Goal: Transaction & Acquisition: Subscribe to service/newsletter

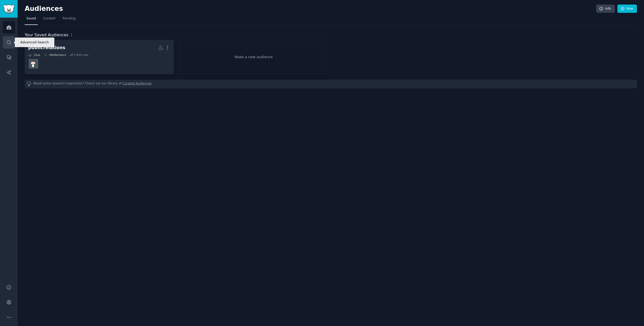
click at [8, 44] on icon "Sidebar" at bounding box center [8, 42] width 5 height 5
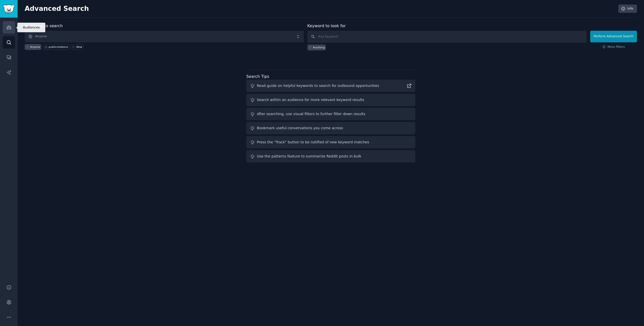
click at [9, 29] on icon "Sidebar" at bounding box center [9, 28] width 5 height 4
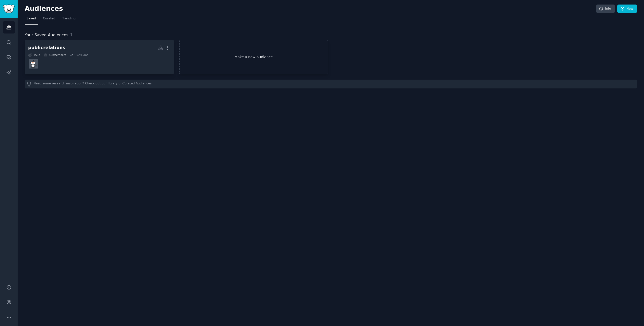
click at [245, 49] on link "Make a new audience" at bounding box center [253, 57] width 149 height 34
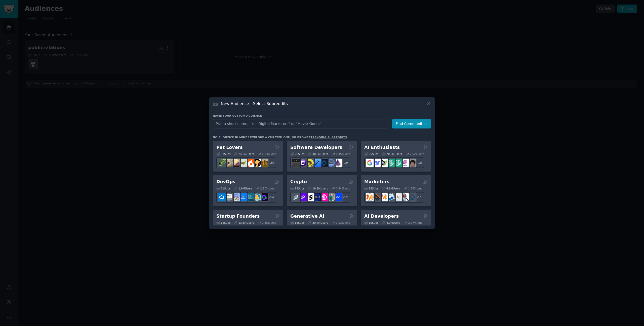
click at [286, 126] on input "text" at bounding box center [301, 123] width 176 height 9
type input "s"
type input "di"
click at [379, 180] on h2 "Marketers" at bounding box center [376, 181] width 25 height 6
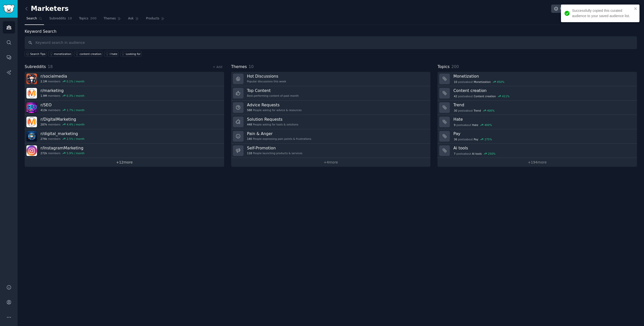
click at [121, 163] on link "+ 12 more" at bounding box center [125, 162] width 200 height 9
click at [109, 44] on input "text" at bounding box center [331, 42] width 613 height 13
click at [80, 45] on input "text" at bounding box center [331, 42] width 613 height 13
type input "smma"
click at [53, 22] on link "Subreddits 18" at bounding box center [61, 20] width 26 height 10
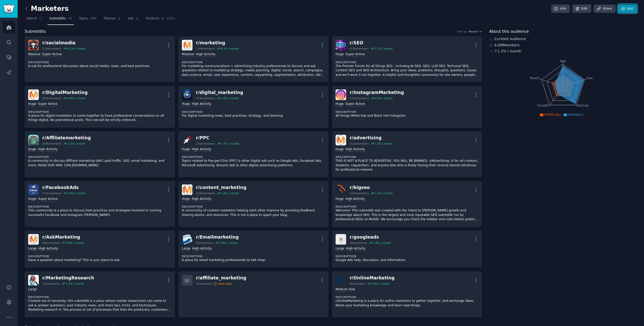
click at [625, 11] on link "Add" at bounding box center [627, 9] width 19 height 9
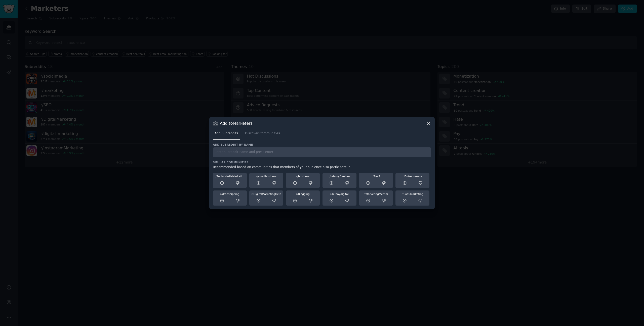
click at [331, 160] on div "Add subreddit by name Similar Communities Recommended based on communities that…" at bounding box center [322, 174] width 218 height 63
click at [326, 156] on input "text" at bounding box center [322, 152] width 218 height 10
type input "s"
click at [220, 184] on icon at bounding box center [222, 183] width 5 height 5
click at [279, 152] on input "text" at bounding box center [322, 152] width 218 height 10
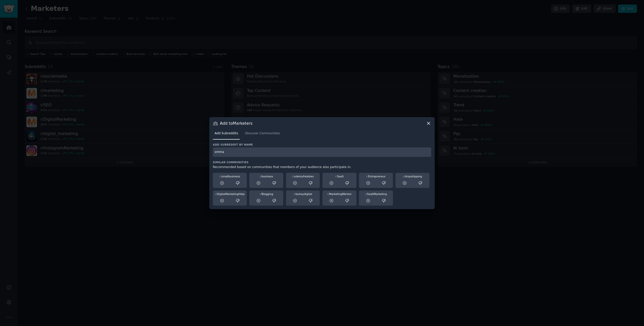
type input "smma"
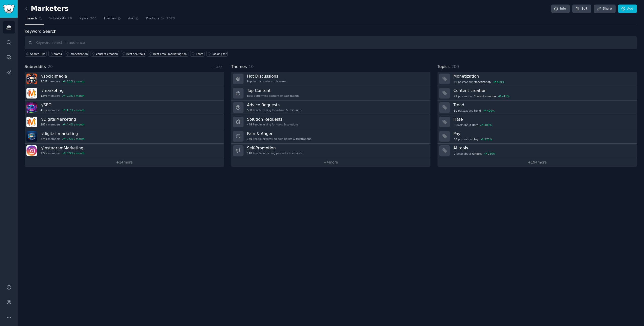
click at [220, 194] on div "Marketers Info Edit Share Add Search Subreddits 20 Topics 200 Themes Ask Produc…" at bounding box center [331, 163] width 627 height 326
click at [134, 165] on link "+ 14 more" at bounding box center [125, 162] width 200 height 9
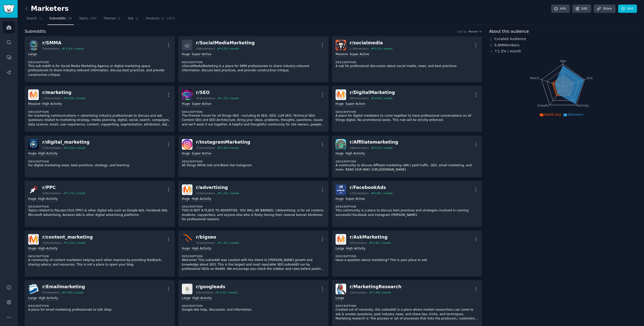
click at [86, 12] on div "Marketers Info Edit Share Add" at bounding box center [331, 10] width 613 height 10
click at [86, 15] on link "Topics 200" at bounding box center [87, 20] width 21 height 10
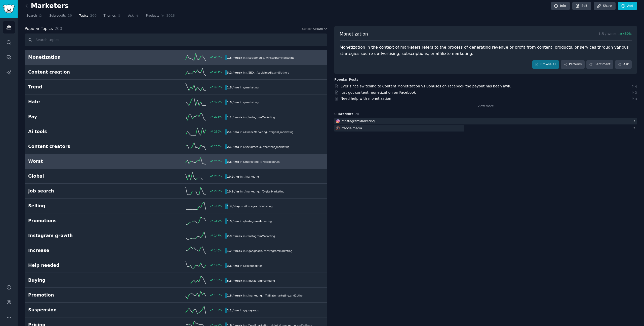
scroll to position [5, 0]
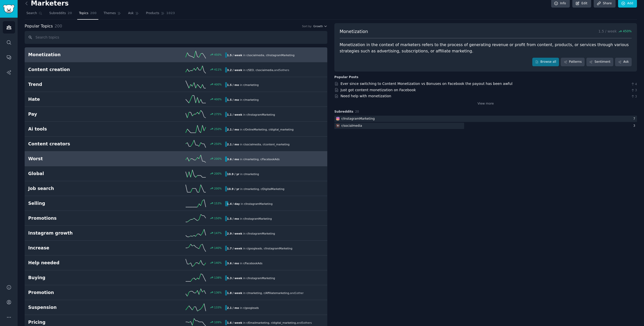
click at [94, 159] on h2 "Worst" at bounding box center [77, 159] width 99 height 6
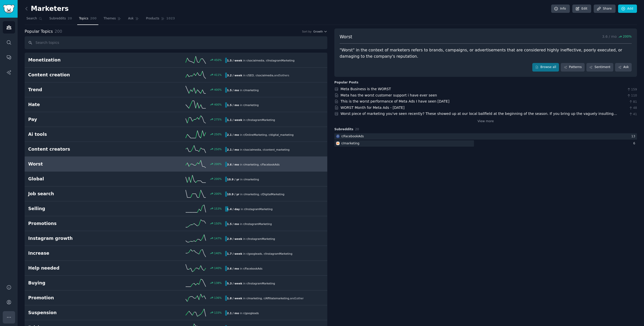
click at [10, 317] on icon "Sidebar" at bounding box center [8, 316] width 5 height 5
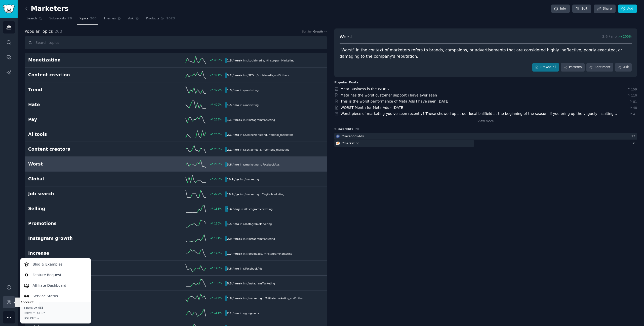
click at [10, 301] on icon "Sidebar" at bounding box center [9, 302] width 4 height 4
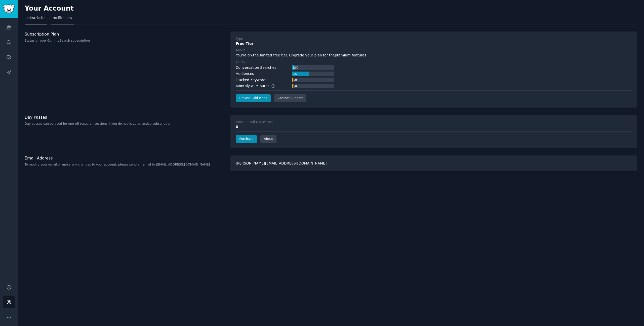
click at [66, 19] on span "Notifications" at bounding box center [62, 18] width 19 height 5
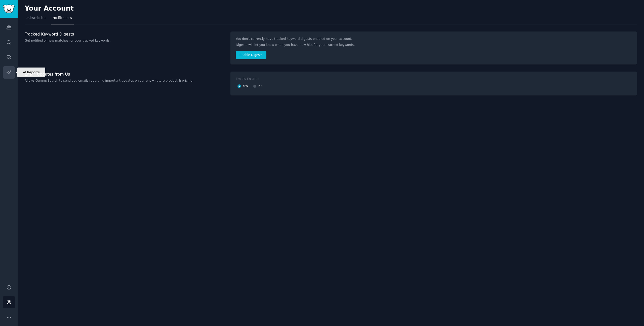
click at [11, 73] on icon "Sidebar" at bounding box center [8, 72] width 5 height 5
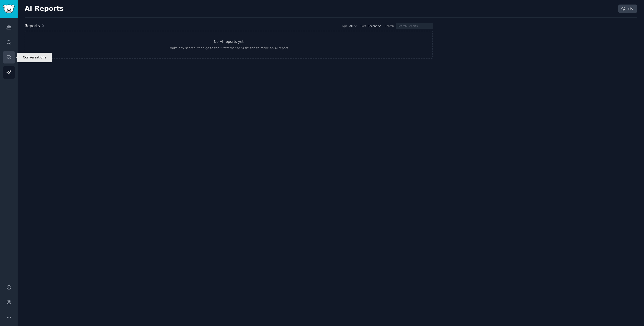
click at [11, 58] on link "Conversations" at bounding box center [9, 57] width 12 height 12
click at [12, 43] on link "Search" at bounding box center [9, 42] width 12 height 12
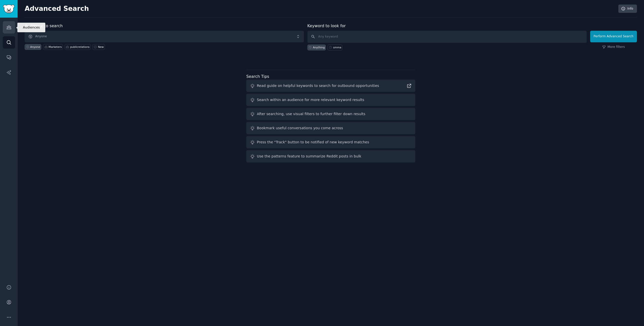
click at [11, 28] on icon "Sidebar" at bounding box center [9, 28] width 5 height 4
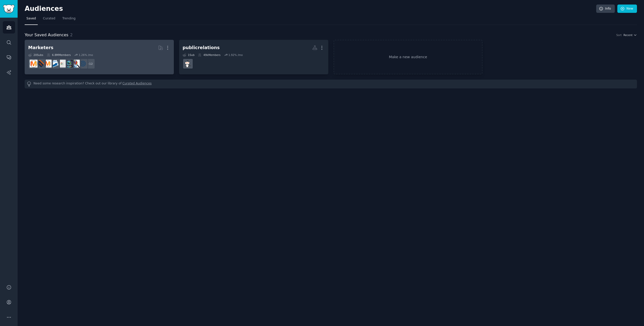
click at [144, 58] on dd "+ 12" at bounding box center [99, 64] width 142 height 14
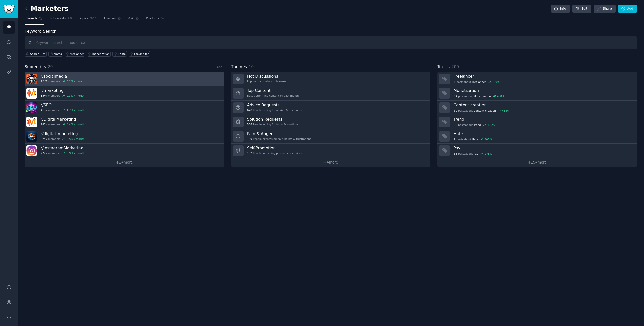
click at [168, 81] on link "r/ socialmedia 2.1M members 0.1 % / month" at bounding box center [125, 79] width 200 height 14
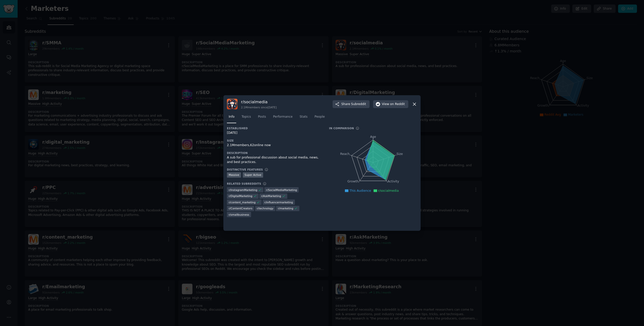
click at [479, 131] on div at bounding box center [322, 163] width 644 height 326
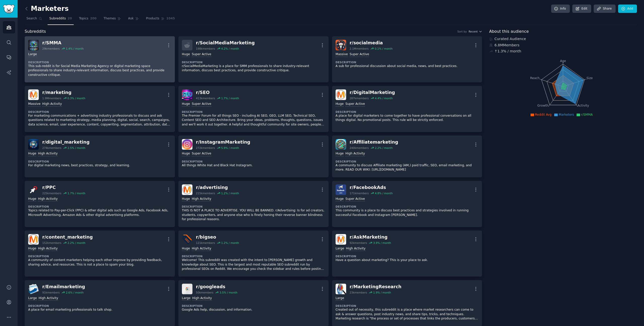
click at [134, 49] on div "r/ SMMA 29k members 1.4 % / month More" at bounding box center [99, 45] width 143 height 11
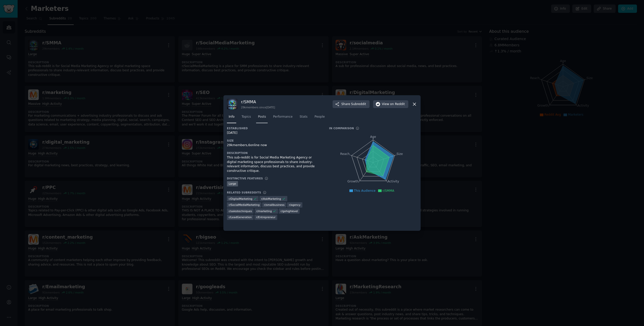
click at [265, 118] on span "Posts" at bounding box center [262, 117] width 8 height 5
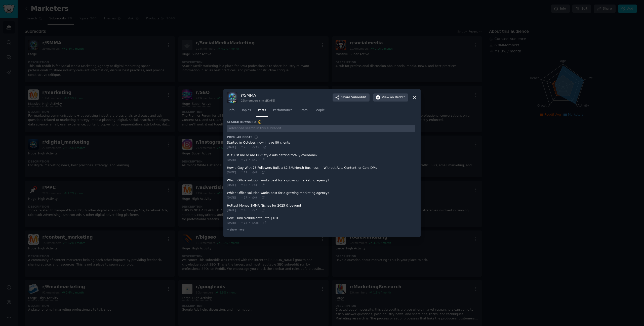
click at [191, 140] on div at bounding box center [322, 163] width 644 height 326
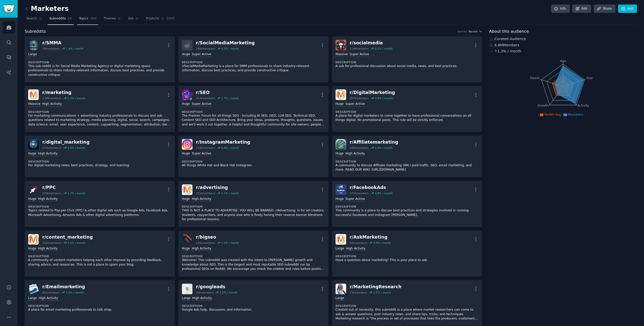
click at [94, 20] on span "200" at bounding box center [93, 18] width 7 height 5
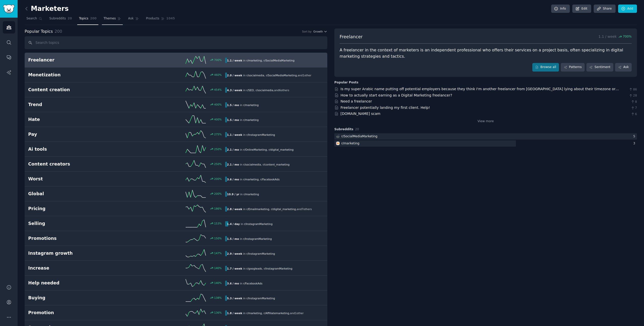
click at [114, 21] on link "Themes" at bounding box center [112, 20] width 21 height 10
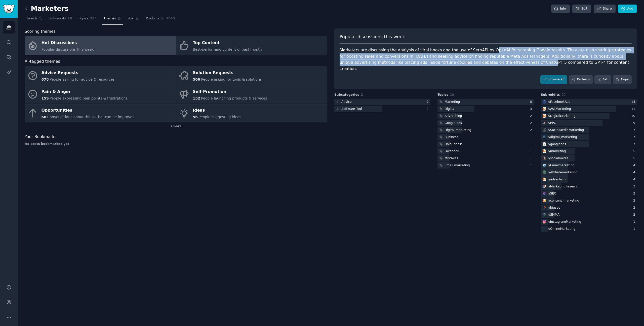
drag, startPoint x: 483, startPoint y: 51, endPoint x: 483, endPoint y: 65, distance: 14.3
click at [483, 65] on div "Marketers are discussing the analysis of viral hooks and the use of SerpAPI by …" at bounding box center [486, 59] width 292 height 25
drag, startPoint x: 485, startPoint y: 63, endPoint x: 485, endPoint y: 50, distance: 13.8
click at [485, 50] on div "Marketers are discussing the analysis of viral hooks and the use of SerpAPI by …" at bounding box center [486, 59] width 292 height 25
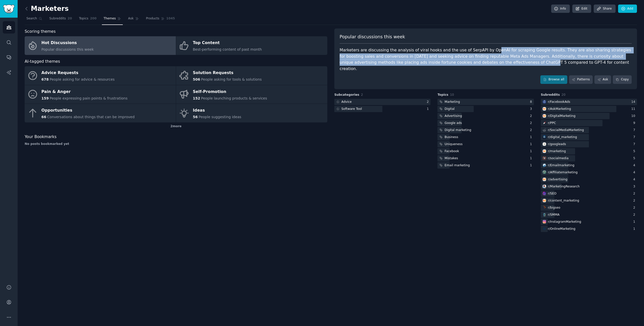
click at [485, 50] on div "Marketers are discussing the analysis of viral hooks and the use of SerpAPI by …" at bounding box center [486, 59] width 292 height 25
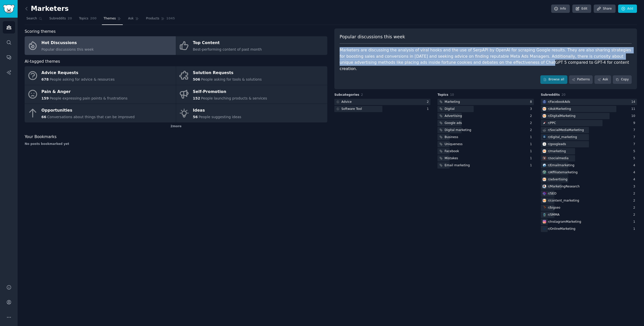
drag, startPoint x: 482, startPoint y: 63, endPoint x: 488, endPoint y: 46, distance: 18.6
click at [488, 46] on div "Popular discussions this week Marketers are discussing the analysis of viral ho…" at bounding box center [486, 58] width 303 height 61
click at [489, 50] on div "Marketers are discussing the analysis of viral hooks and the use of SerpAPI by …" at bounding box center [486, 59] width 292 height 25
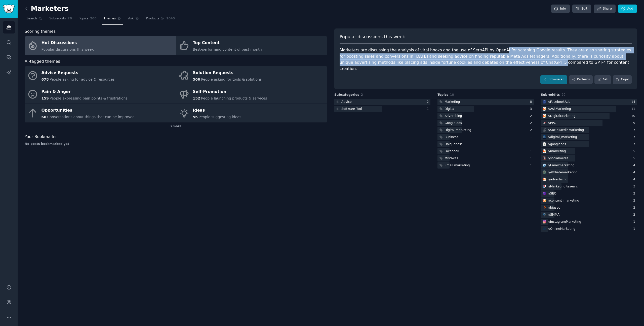
drag, startPoint x: 493, startPoint y: 49, endPoint x: 493, endPoint y: 61, distance: 12.3
click at [493, 61] on div "Marketers are discussing the analysis of viral hooks and the use of SerpAPI by …" at bounding box center [486, 59] width 292 height 25
drag, startPoint x: 492, startPoint y: 65, endPoint x: 492, endPoint y: 49, distance: 16.1
click at [492, 49] on div "Marketers are discussing the analysis of viral hooks and the use of SerpAPI by …" at bounding box center [486, 59] width 292 height 25
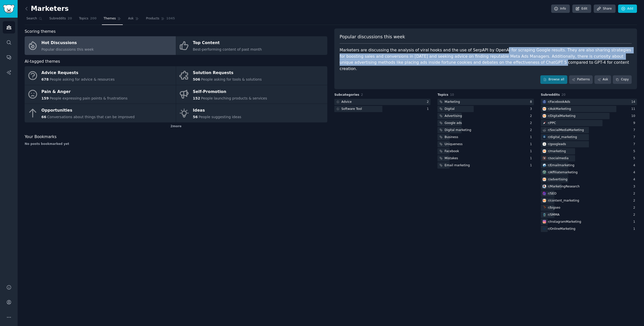
click at [492, 49] on div "Marketers are discussing the analysis of viral hooks and the use of SerpAPI by …" at bounding box center [486, 59] width 292 height 25
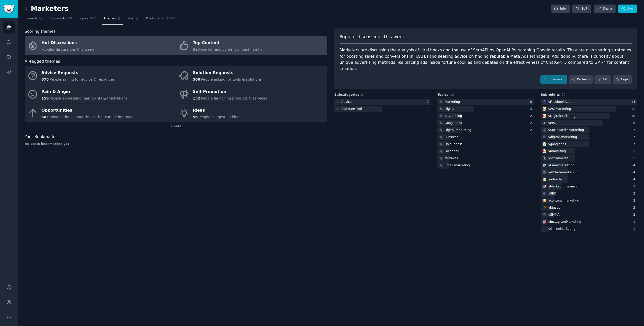
click at [252, 50] on span "Best-performing content of past month" at bounding box center [227, 49] width 69 height 4
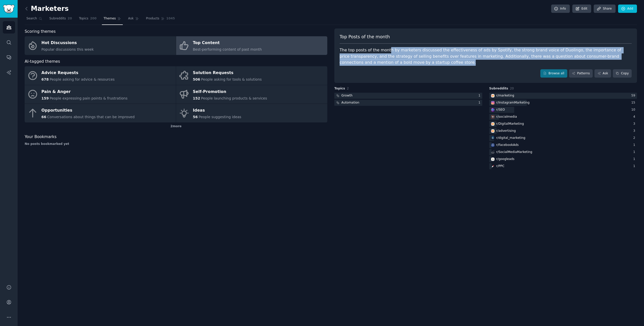
drag, startPoint x: 390, startPoint y: 65, endPoint x: 387, endPoint y: 52, distance: 12.8
click at [387, 52] on div "The top posts of the month by marketers discussed the effectiveness of ads by S…" at bounding box center [486, 56] width 292 height 19
click at [393, 60] on div "The top posts of the month by marketers discussed the effectiveness of ads by S…" at bounding box center [486, 56] width 292 height 19
drag, startPoint x: 402, startPoint y: 61, endPoint x: 385, endPoint y: 50, distance: 20.0
click at [385, 50] on div "The top posts of the month by marketers discussed the effectiveness of ads by S…" at bounding box center [486, 56] width 292 height 19
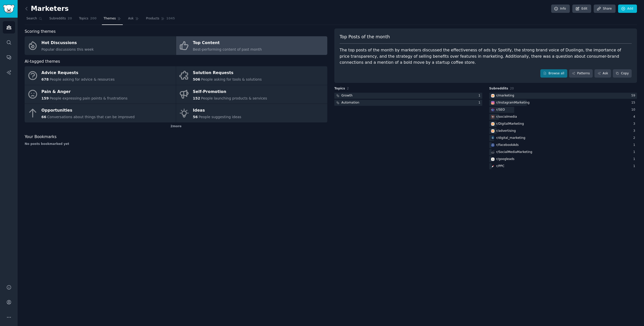
click at [387, 63] on div "The top posts of the month by marketers discussed the effectiveness of ads by S…" at bounding box center [486, 56] width 292 height 19
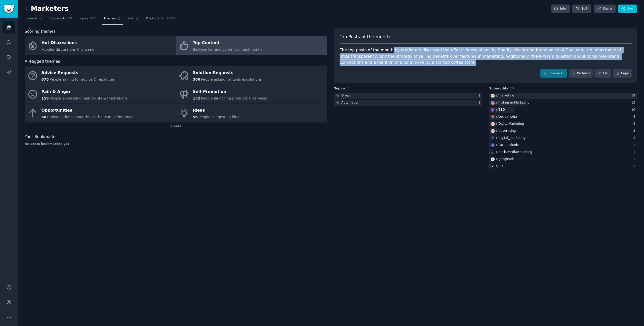
drag, startPoint x: 391, startPoint y: 66, endPoint x: 388, endPoint y: 50, distance: 16.7
click at [388, 50] on div "Top Posts of the month The top posts of the month by marketers discussed the ef…" at bounding box center [486, 55] width 303 height 55
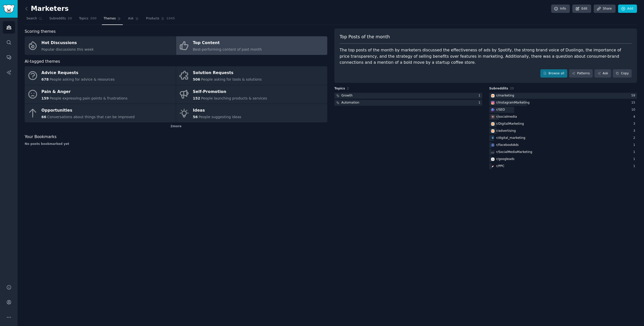
click at [184, 170] on div "Marketers Info Edit Share Add Search Subreddits 20 Topics 200 Themes Ask Produc…" at bounding box center [331, 163] width 627 height 326
click at [138, 77] on link "Advice Requests 678 People asking for advice & resources" at bounding box center [100, 75] width 151 height 19
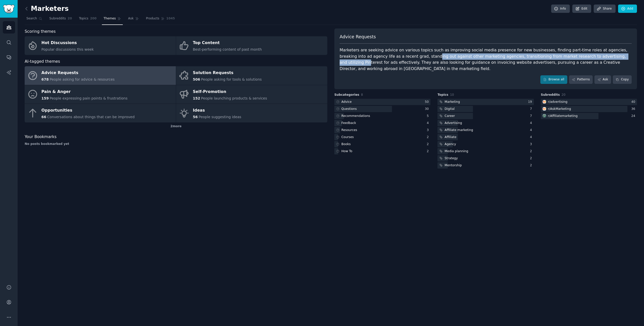
drag, startPoint x: 400, startPoint y: 56, endPoint x: 595, endPoint y: 55, distance: 194.8
click at [595, 55] on div "Marketers are seeking advice on various topics such as improving social media p…" at bounding box center [486, 59] width 292 height 25
click at [267, 78] on link "Solution Requests 506 People asking for tools & solutions" at bounding box center [251, 75] width 151 height 19
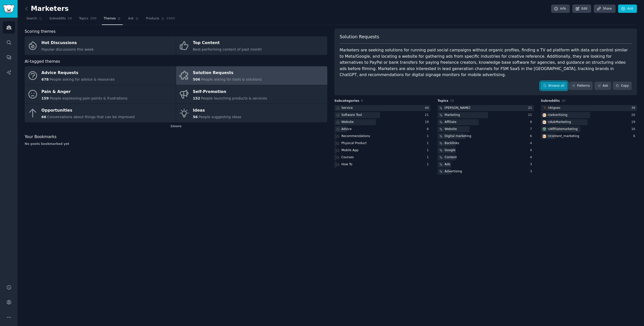
click at [547, 84] on icon at bounding box center [545, 86] width 4 height 4
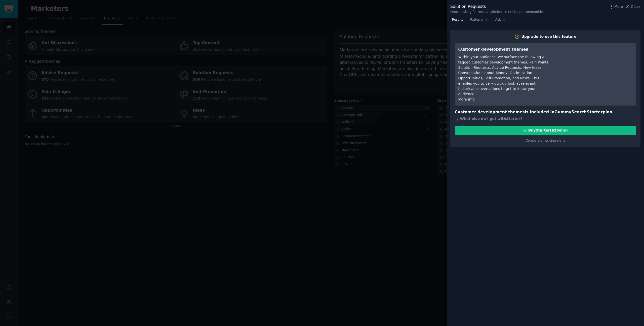
click at [391, 180] on div at bounding box center [322, 163] width 644 height 326
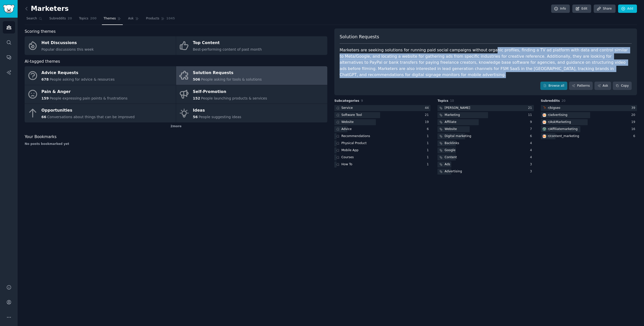
drag, startPoint x: 482, startPoint y: 52, endPoint x: 482, endPoint y: 73, distance: 21.4
click at [482, 73] on div "Solution Requests Marketers are seeking solutions for running paid social campa…" at bounding box center [486, 61] width 303 height 67
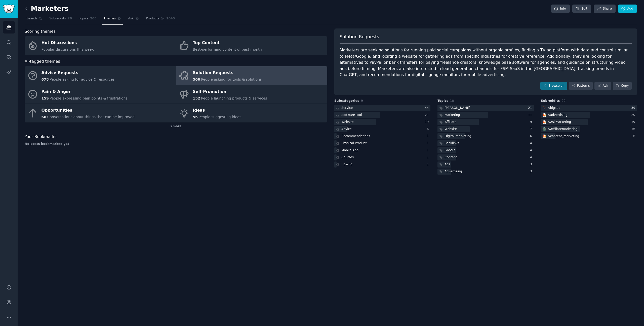
click at [488, 70] on div "Marketers are seeking solutions for running paid social campaigns without organ…" at bounding box center [486, 62] width 292 height 31
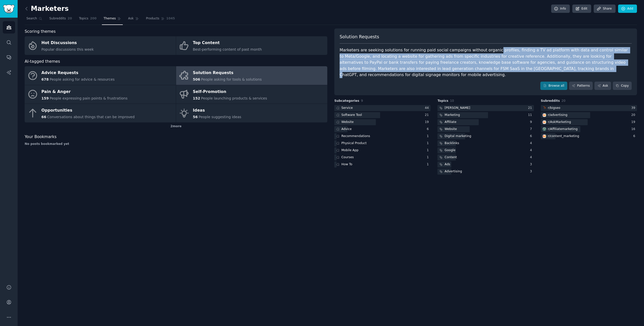
drag, startPoint x: 486, startPoint y: 68, endPoint x: 486, endPoint y: 51, distance: 17.6
click at [486, 51] on div "Marketers are seeking solutions for running paid social campaigns without organ…" at bounding box center [486, 62] width 292 height 31
drag, startPoint x: 483, startPoint y: 52, endPoint x: 483, endPoint y: 67, distance: 14.9
click at [483, 67] on div "Marketers are seeking solutions for running paid social campaigns without organ…" at bounding box center [486, 62] width 292 height 31
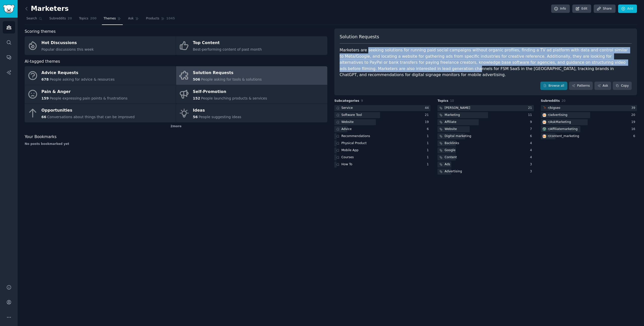
drag, startPoint x: 365, startPoint y: 50, endPoint x: 366, endPoint y: 70, distance: 19.9
click at [366, 70] on div "Marketers are seeking solutions for running paid social campaigns without organ…" at bounding box center [486, 62] width 292 height 31
click at [411, 52] on div "Marketers are seeking solutions for running paid social campaigns without organ…" at bounding box center [486, 62] width 292 height 31
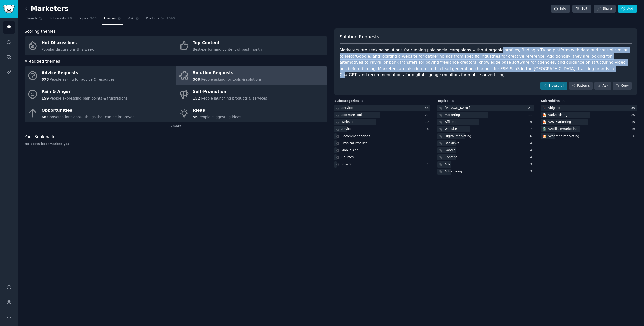
drag, startPoint x: 487, startPoint y: 50, endPoint x: 488, endPoint y: 68, distance: 18.7
click at [488, 70] on div "Marketers are seeking solutions for running paid social campaigns without organ…" at bounding box center [486, 62] width 292 height 31
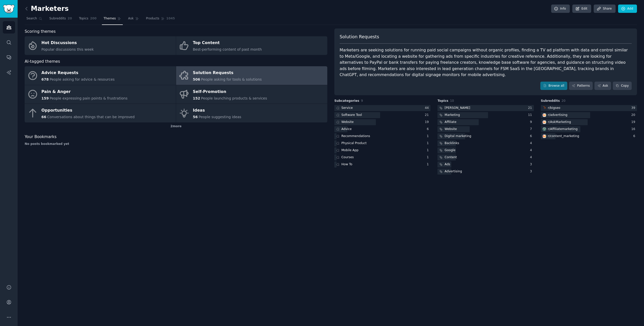
click at [490, 67] on div "Marketers are seeking solutions for running paid social campaigns without organ…" at bounding box center [486, 62] width 292 height 31
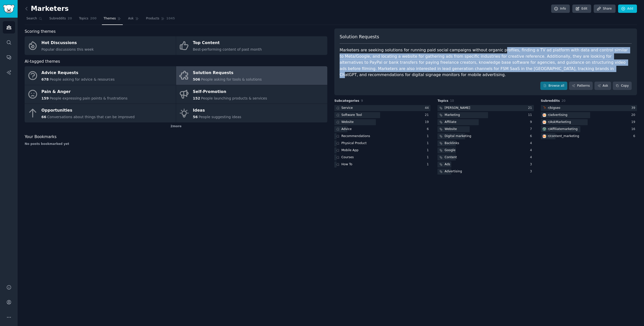
drag, startPoint x: 490, startPoint y: 69, endPoint x: 489, endPoint y: 52, distance: 17.4
click at [489, 52] on div "Marketers are seeking solutions for running paid social campaigns without organ…" at bounding box center [486, 62] width 292 height 31
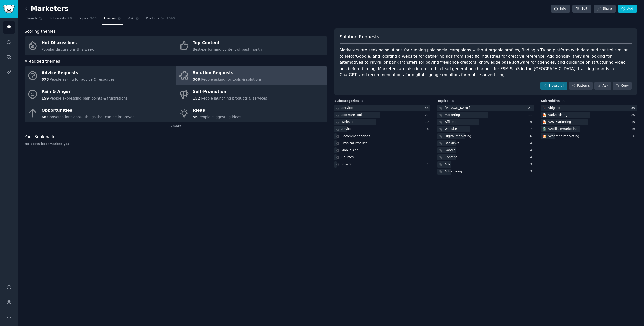
click at [489, 52] on div "Marketers are seeking solutions for running paid social campaigns without organ…" at bounding box center [486, 62] width 292 height 31
click at [147, 100] on link "Pain & Anger 159 People expressing pain points & frustrations" at bounding box center [100, 94] width 151 height 19
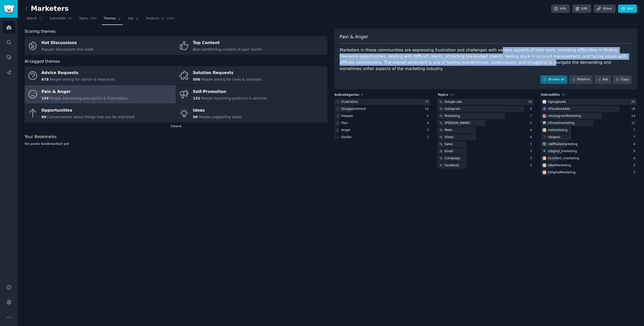
drag, startPoint x: 485, startPoint y: 50, endPoint x: 485, endPoint y: 64, distance: 14.3
click at [485, 64] on div "Marketers in these communities are expressing frustration and challenges with v…" at bounding box center [486, 59] width 292 height 25
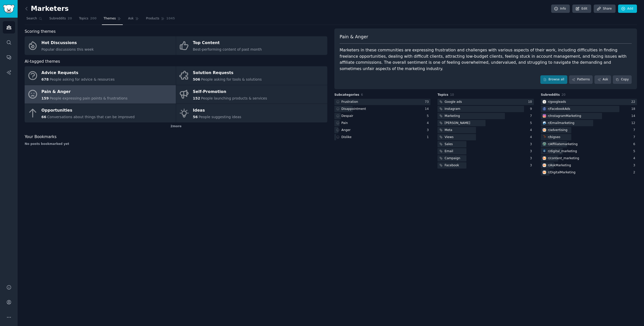
click at [494, 63] on div "Marketers in these communities are expressing frustration and challenges with v…" at bounding box center [486, 59] width 292 height 25
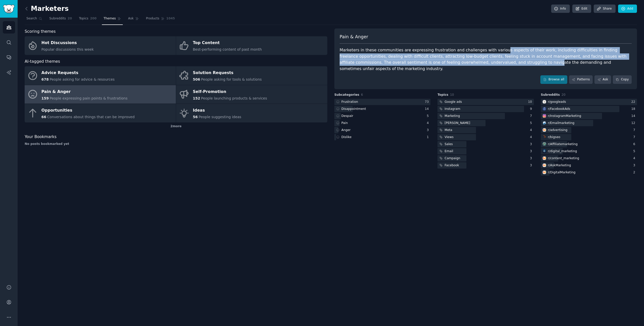
drag, startPoint x: 493, startPoint y: 63, endPoint x: 493, endPoint y: 51, distance: 12.8
click at [493, 51] on div "Marketers in these communities are expressing frustration and challenges with v…" at bounding box center [486, 59] width 292 height 25
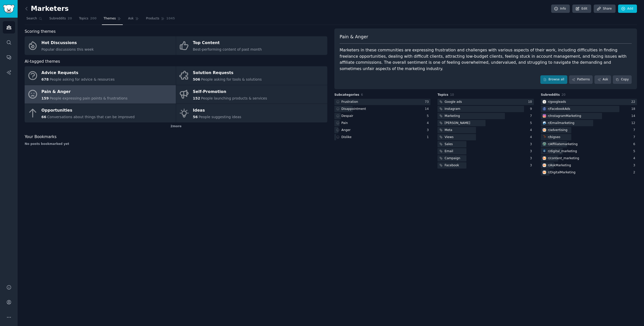
click at [487, 51] on div "Marketers in these communities are expressing frustration and challenges with v…" at bounding box center [486, 59] width 292 height 25
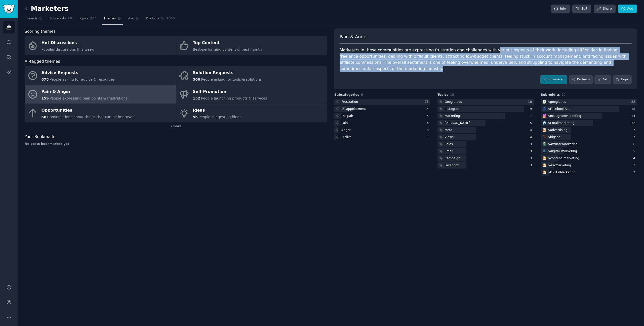
drag, startPoint x: 484, startPoint y: 51, endPoint x: 484, endPoint y: 69, distance: 17.4
click at [484, 69] on div "Pain & Anger Marketers in these communities are expressing frustration and chal…" at bounding box center [486, 58] width 303 height 61
click at [492, 66] on div "Pain & Anger Marketers in these communities are expressing frustration and chal…" at bounding box center [486, 58] width 303 height 61
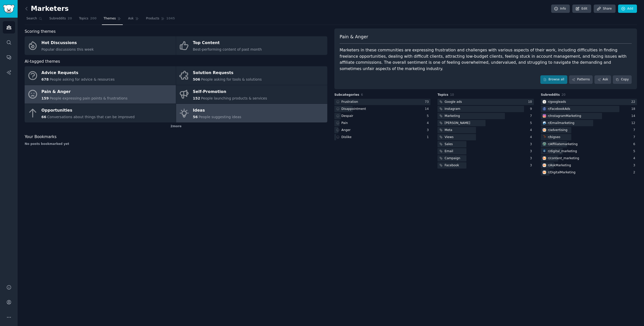
click at [270, 104] on link "Ideas 56 People suggesting ideas" at bounding box center [251, 113] width 151 height 19
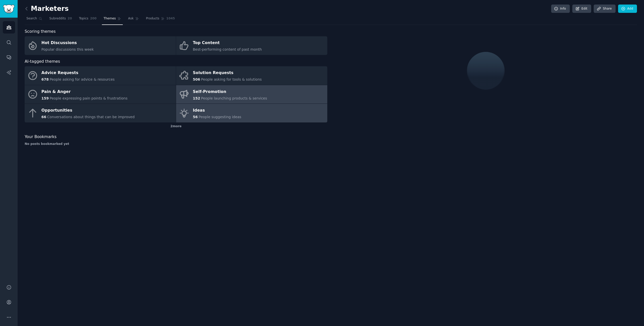
click at [276, 92] on link "Self-Promotion 152 People launching products & services" at bounding box center [251, 94] width 151 height 19
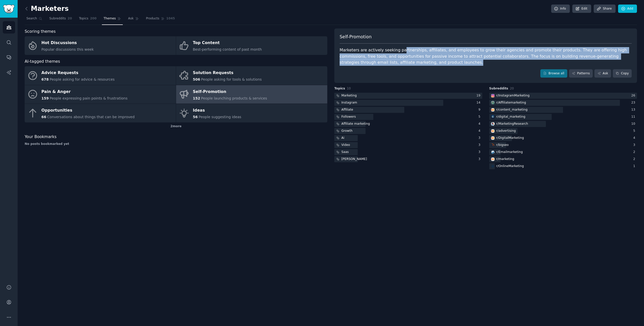
drag, startPoint x: 436, startPoint y: 66, endPoint x: 399, endPoint y: 50, distance: 40.1
click at [399, 50] on div "Self-Promotion Marketers are actively seeking partnerships, affiliates, and emp…" at bounding box center [486, 55] width 303 height 55
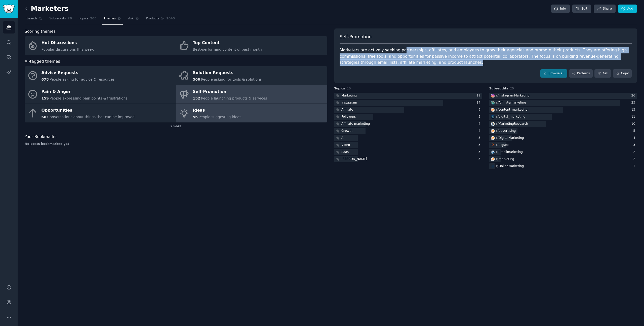
click at [267, 118] on link "Ideas 56 People suggesting ideas" at bounding box center [251, 113] width 151 height 19
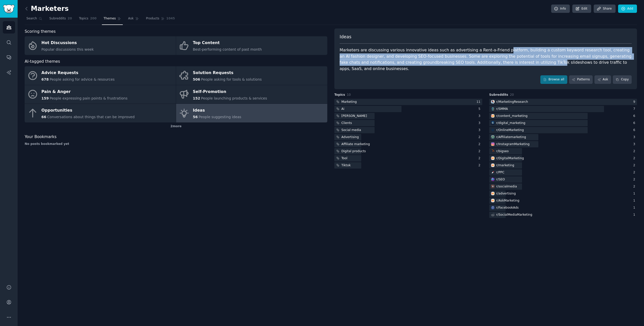
drag, startPoint x: 493, startPoint y: 63, endPoint x: 496, endPoint y: 50, distance: 13.3
click at [496, 50] on div "Marketers are discussing various innovative ideas such as advertising a Rent-a-…" at bounding box center [486, 59] width 292 height 25
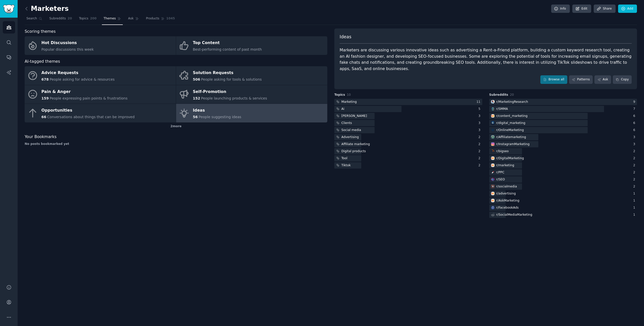
click at [490, 50] on div "Marketers are discussing various innovative ideas such as advertising a Rent-a-…" at bounding box center [486, 59] width 292 height 25
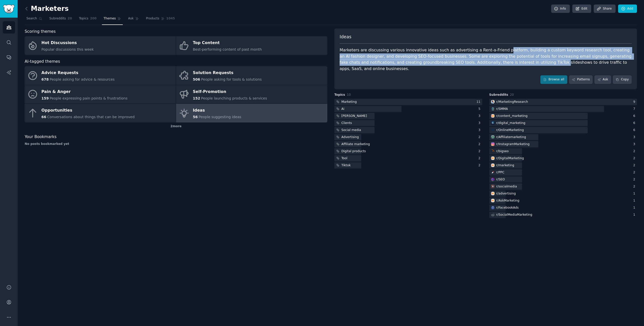
drag, startPoint x: 496, startPoint y: 49, endPoint x: 497, endPoint y: 63, distance: 14.1
click at [497, 63] on div "Marketers are discussing various innovative ideas such as advertising a Rent-a-…" at bounding box center [486, 59] width 292 height 25
click at [558, 75] on link "Browse all" at bounding box center [554, 79] width 27 height 9
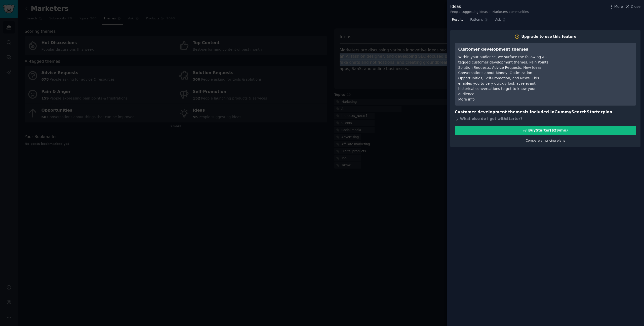
click at [539, 139] on link "Compare all pricing plans" at bounding box center [545, 141] width 39 height 4
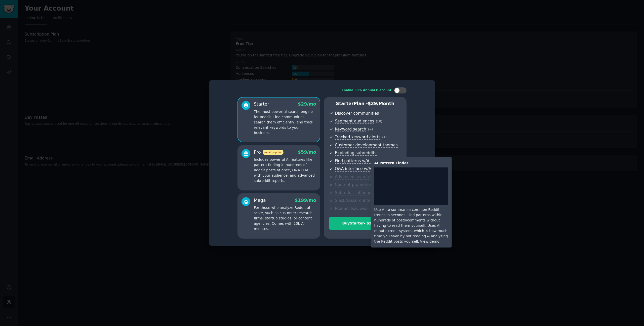
click at [436, 239] on link "View demo" at bounding box center [429, 241] width 19 height 4
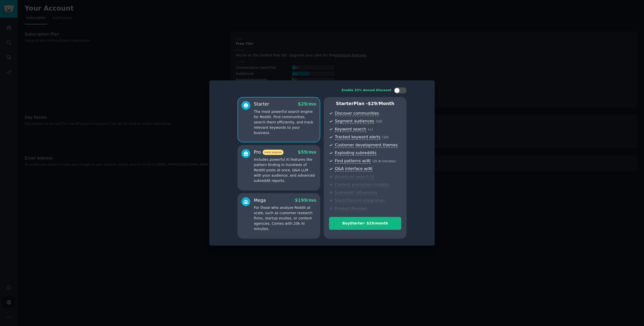
click at [284, 171] on p "Includes powerful AI features like pattern-finding in hundreds of Reddit posts …" at bounding box center [285, 170] width 62 height 26
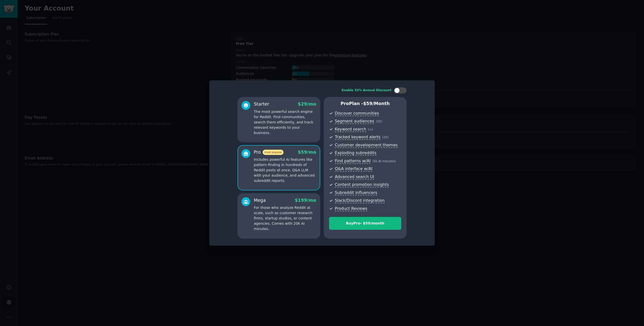
click at [288, 132] on div "Starter $ 29 /mo The most powerful search engine for Reddit. Find communities, …" at bounding box center [279, 119] width 83 height 45
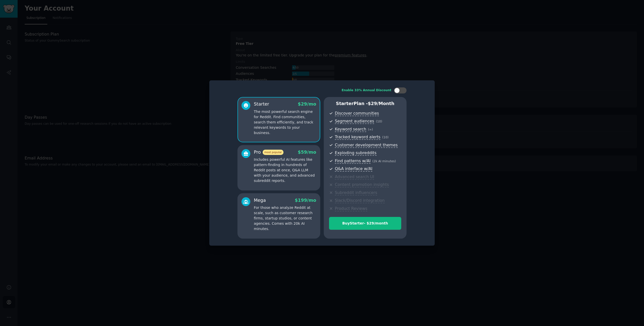
click at [279, 202] on div "Mega $ 199 /mo" at bounding box center [285, 200] width 62 height 6
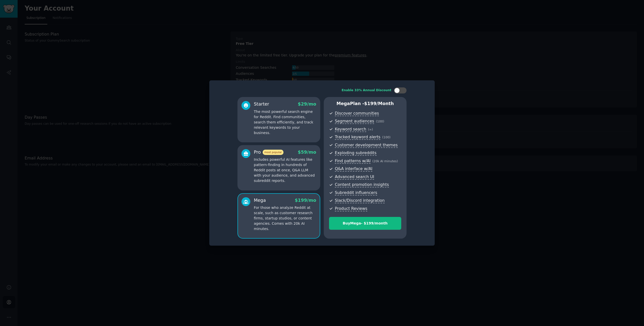
click at [281, 173] on p "Includes powerful AI features like pattern-finding in hundreds of Reddit posts …" at bounding box center [285, 170] width 62 height 26
click at [292, 133] on div "Starter $ 29 /mo The most powerful search engine for Reddit. Find communities, …" at bounding box center [279, 119] width 83 height 45
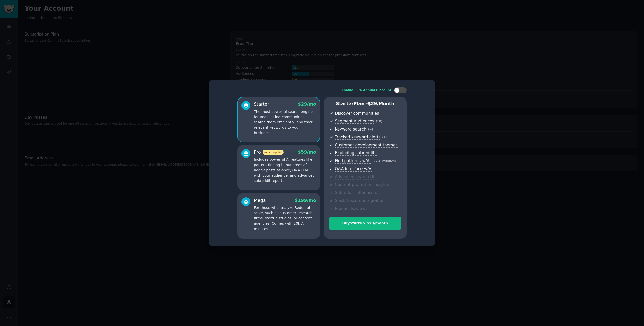
click at [288, 163] on p "Includes powerful AI features like pattern-finding in hundreds of Reddit posts …" at bounding box center [285, 170] width 62 height 26
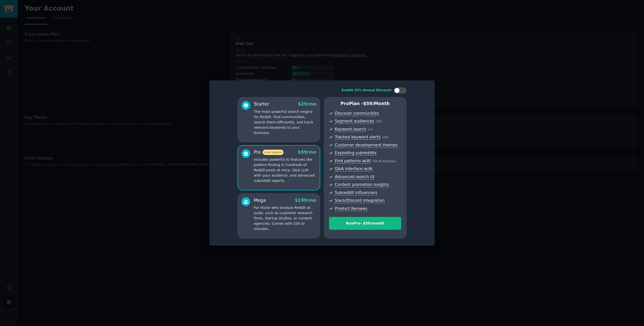
click at [305, 127] on p "The most powerful search engine for Reddit. Find communities, search them effic…" at bounding box center [285, 122] width 62 height 26
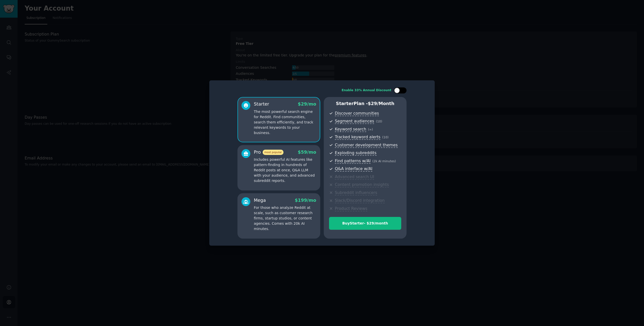
click at [400, 92] on div at bounding box center [400, 90] width 13 height 6
click at [401, 90] on div at bounding box center [404, 91] width 6 height 6
checkbox input "false"
click at [425, 157] on div "Enable 33% Annual Discount Starter $ 29 /mo The most powerful search engine for…" at bounding box center [322, 163] width 218 height 158
